Goal: Information Seeking & Learning: Find specific fact

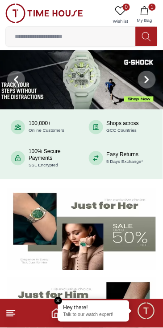
click at [118, 317] on p "Talk to our watch expert!" at bounding box center [93, 316] width 61 height 6
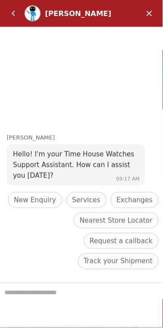
click at [148, 20] on em "Minimize" at bounding box center [149, 13] width 18 height 18
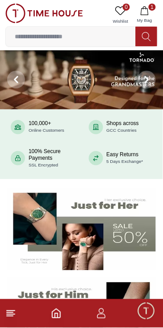
click at [150, 309] on span "Minimize live chat window" at bounding box center [146, 311] width 26 height 26
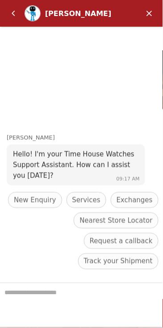
click at [77, 299] on textarea "We are here to help you" at bounding box center [81, 306] width 163 height 45
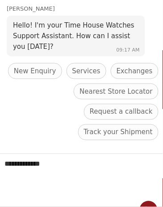
type textarea "**********"
click at [145, 204] on em "Send" at bounding box center [148, 211] width 18 height 18
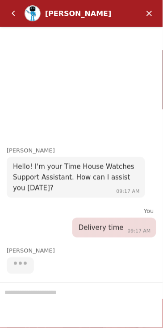
click at [92, 294] on div at bounding box center [81, 305] width 163 height 45
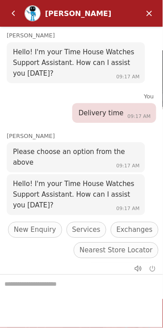
click at [28, 224] on div "New Enquiry" at bounding box center [35, 230] width 54 height 16
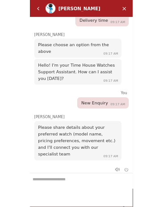
scroll to position [77, 0]
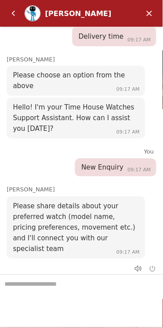
click at [150, 5] on em "Minimize" at bounding box center [149, 13] width 18 height 18
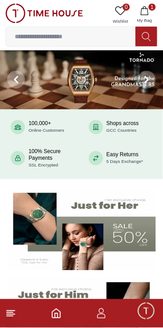
click at [99, 312] on icon "button" at bounding box center [101, 311] width 5 height 5
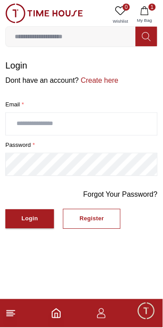
click at [9, 317] on line at bounding box center [10, 317] width 6 height 0
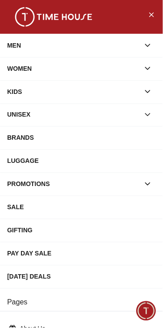
click at [146, 15] on button "Close Menu" at bounding box center [151, 14] width 14 height 14
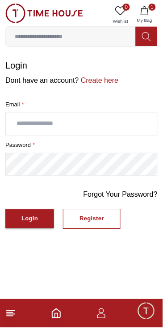
click at [126, 124] on input "text" at bounding box center [81, 124] width 151 height 22
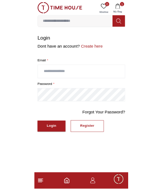
scroll to position [165, 0]
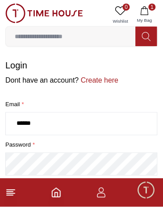
type input "*******"
click at [78, 126] on input "**********" at bounding box center [81, 124] width 151 height 22
type input "**********"
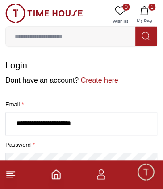
scroll to position [39, 0]
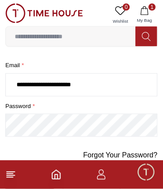
click at [5, 171] on button "Login" at bounding box center [29, 180] width 49 height 19
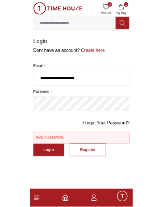
scroll to position [77, 0]
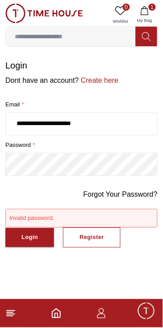
click at [123, 13] on icon at bounding box center [120, 10] width 11 height 11
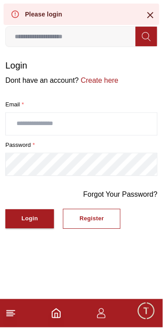
click at [120, 126] on input "text" at bounding box center [81, 124] width 151 height 22
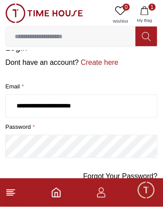
scroll to position [21, 0]
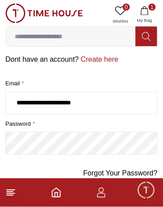
type input "**********"
click at [141, 174] on link "Forgot Your Password?" at bounding box center [120, 174] width 74 height 11
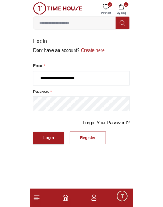
scroll to position [77, 0]
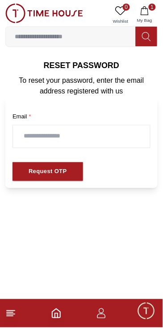
click at [130, 134] on input "text" at bounding box center [81, 137] width 137 height 22
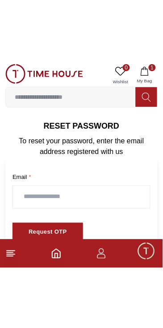
scroll to position [165, 0]
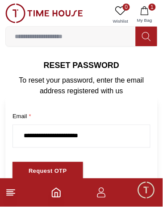
type input "**********"
click at [73, 166] on button "Request OTP" at bounding box center [47, 172] width 70 height 19
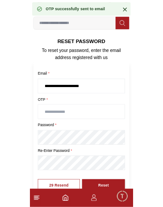
scroll to position [10, 0]
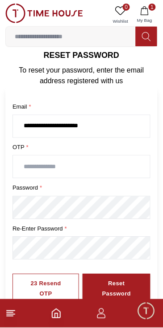
click at [107, 165] on input "text" at bounding box center [81, 167] width 137 height 22
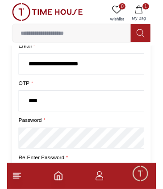
scroll to position [67, 0]
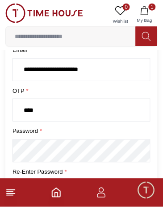
type input "****"
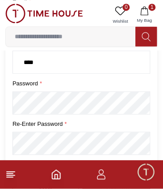
scroll to position [116, 0]
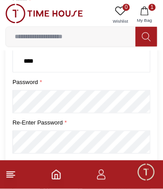
click at [82, 168] on button "Reset Password" at bounding box center [116, 183] width 68 height 30
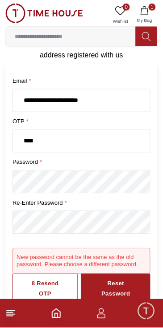
scroll to position [77, 0]
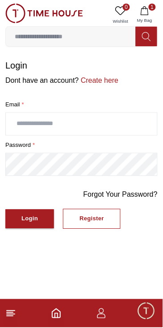
click at [120, 126] on input "text" at bounding box center [81, 124] width 151 height 22
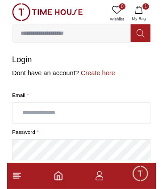
scroll to position [165, 0]
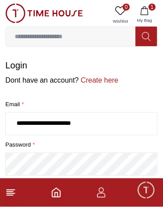
type input "**********"
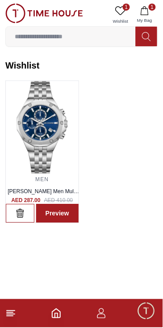
scroll to position [77, 0]
click at [68, 209] on link "Preview" at bounding box center [57, 213] width 42 height 19
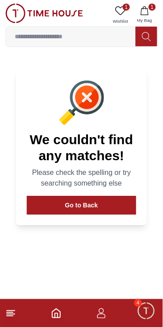
click at [118, 209] on button "Go to Back" at bounding box center [81, 205] width 109 height 19
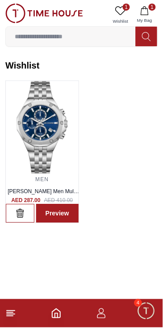
click at [51, 134] on img at bounding box center [42, 127] width 73 height 93
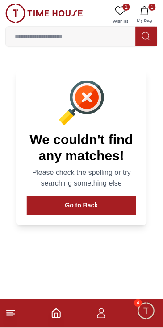
click at [13, 314] on icon at bounding box center [10, 314] width 11 height 11
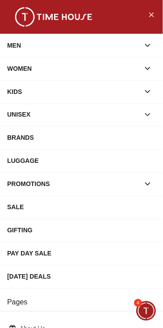
click at [111, 134] on div "BRANDS" at bounding box center [81, 138] width 148 height 16
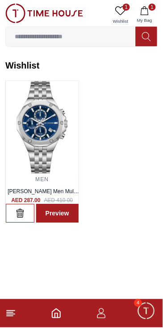
click at [23, 213] on icon "button" at bounding box center [20, 213] width 9 height 9
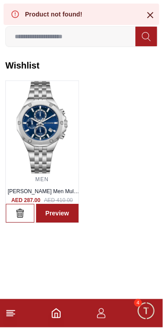
click at [21, 214] on icon "button" at bounding box center [21, 215] width 0 height 4
click at [159, 16] on div "Product not found!" at bounding box center [81, 14] width 155 height 21
click at [152, 13] on icon at bounding box center [150, 15] width 11 height 11
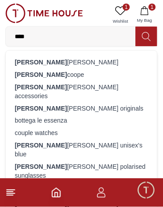
type input "***"
click at [75, 64] on div "lee cooper" at bounding box center [81, 62] width 140 height 12
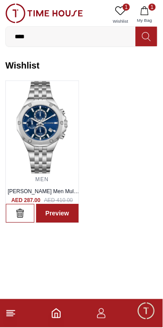
scroll to position [77, 0]
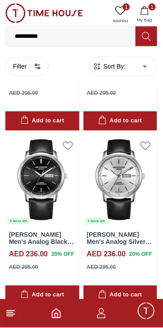
scroll to position [3363, 0]
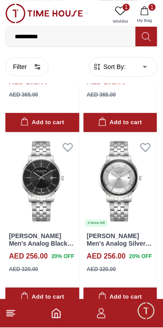
scroll to position [18449, 0]
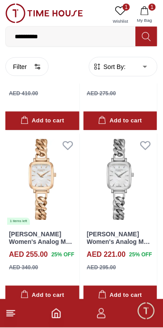
scroll to position [22159, 0]
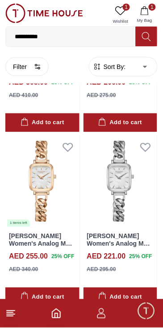
scroll to position [22185, 0]
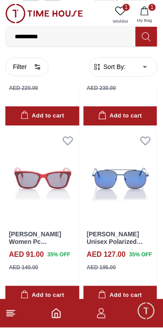
scroll to position [24430, 0]
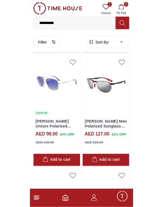
scroll to position [25942, 0]
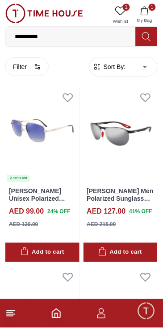
click at [80, 33] on input "**********" at bounding box center [71, 37] width 130 height 18
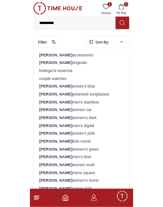
scroll to position [165, 0]
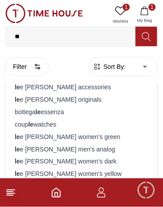
type input "*"
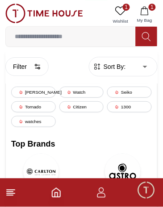
type input "**********"
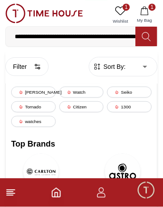
scroll to position [0, 84]
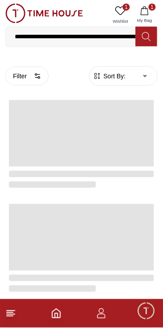
scroll to position [77, 0]
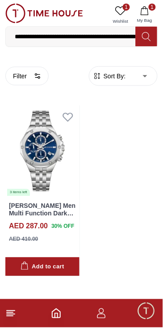
click at [39, 151] on img at bounding box center [42, 152] width 74 height 92
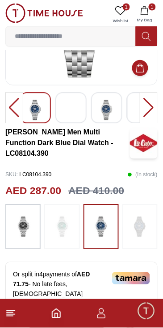
scroll to position [105, 0]
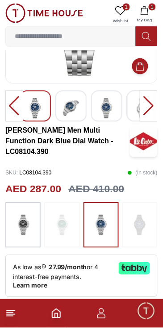
click at [150, 106] on div at bounding box center [148, 106] width 18 height 31
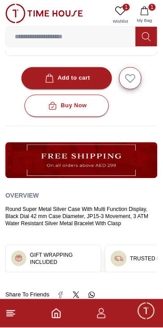
scroll to position [389, 0]
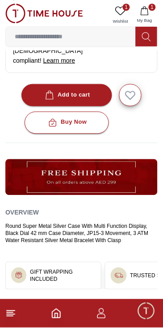
click at [13, 314] on icon at bounding box center [10, 314] width 11 height 11
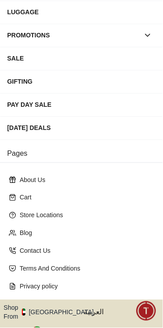
scroll to position [172, 0]
